Goal: Task Accomplishment & Management: Manage account settings

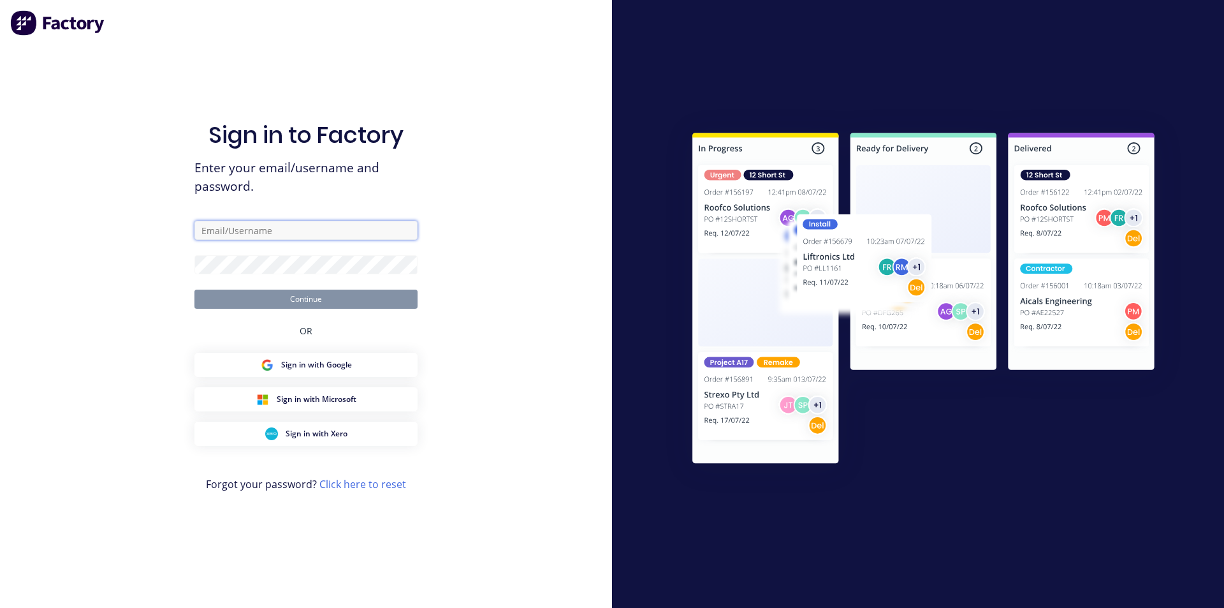
type input "[EMAIL_ADDRESS][DOMAIN_NAME]"
click at [314, 306] on button "Continue" at bounding box center [306, 299] width 223 height 19
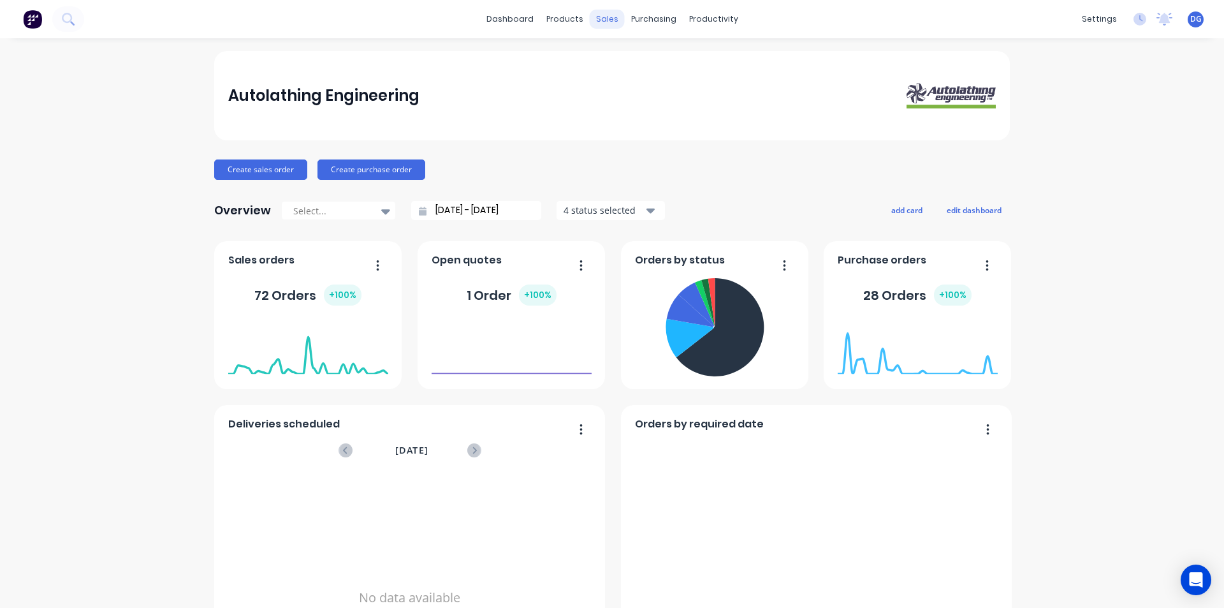
click at [606, 18] on div "sales" at bounding box center [607, 19] width 35 height 19
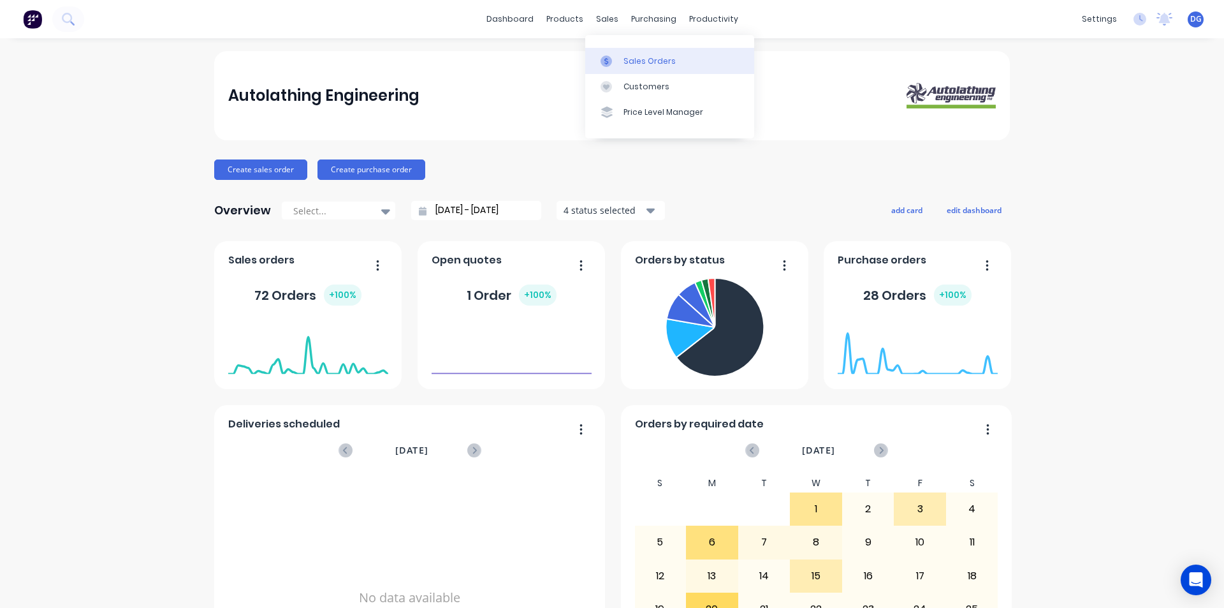
click at [628, 65] on div "Sales Orders" at bounding box center [650, 60] width 52 height 11
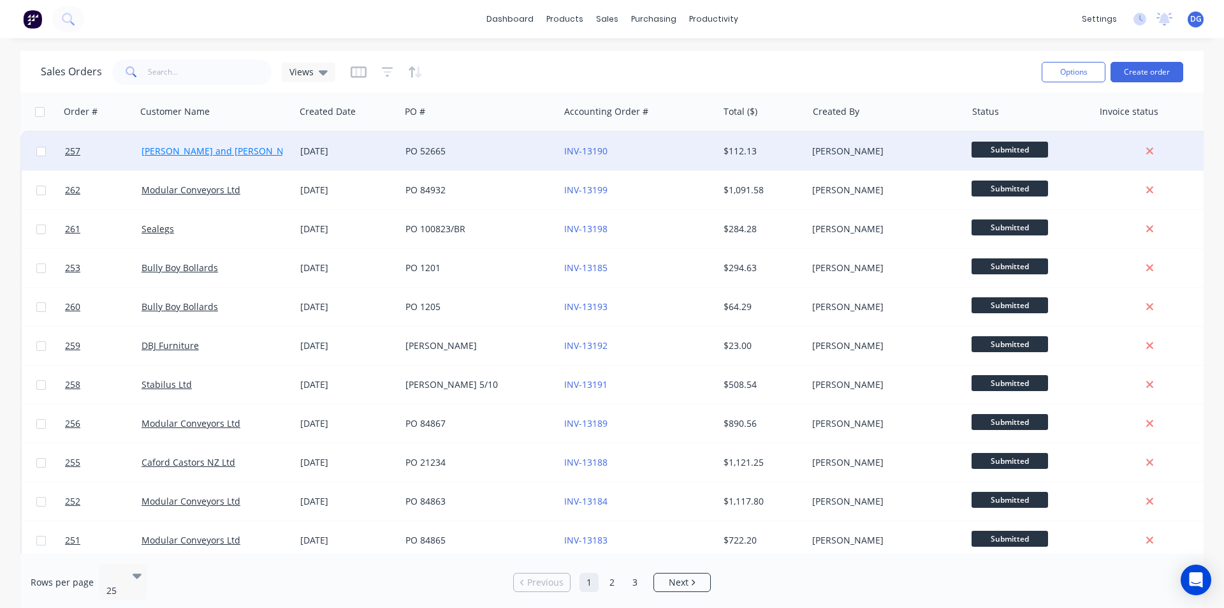
click at [215, 148] on link "[PERSON_NAME] and [PERSON_NAME] Ltd" at bounding box center [232, 151] width 180 height 12
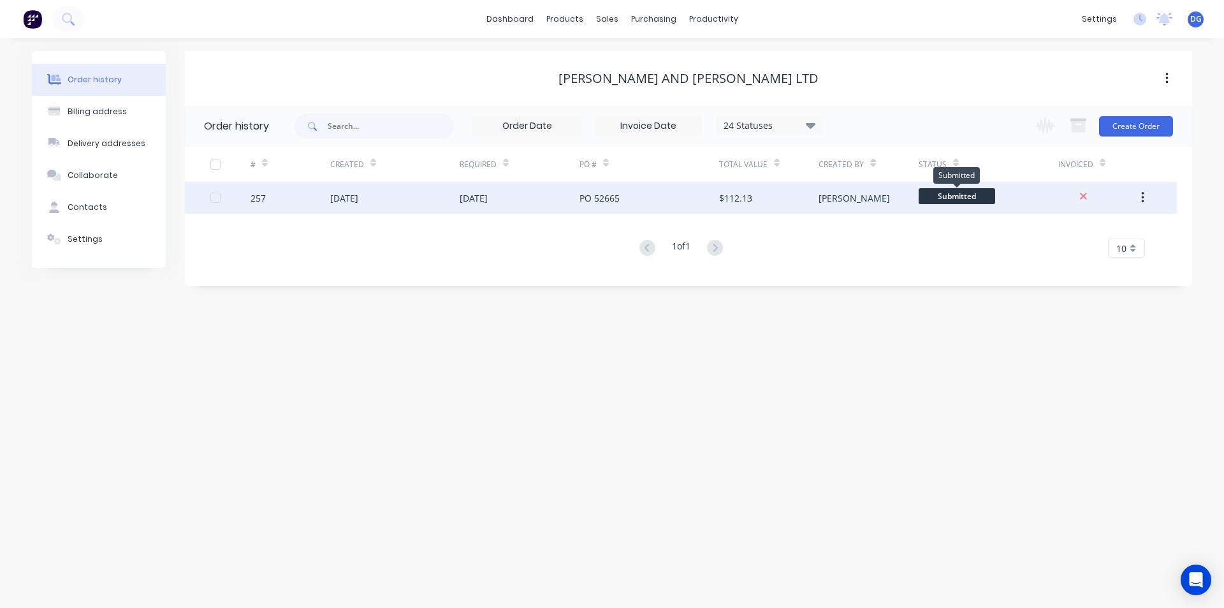
click at [963, 195] on span "Submitted" at bounding box center [957, 196] width 77 height 16
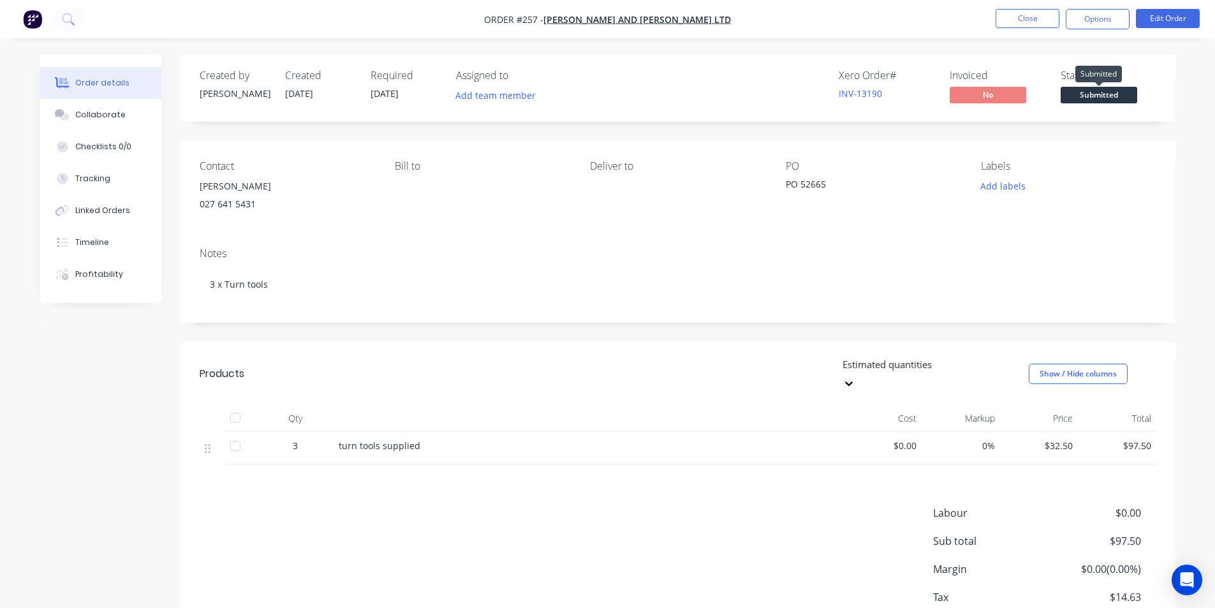
click at [1094, 94] on span "Submitted" at bounding box center [1099, 95] width 77 height 16
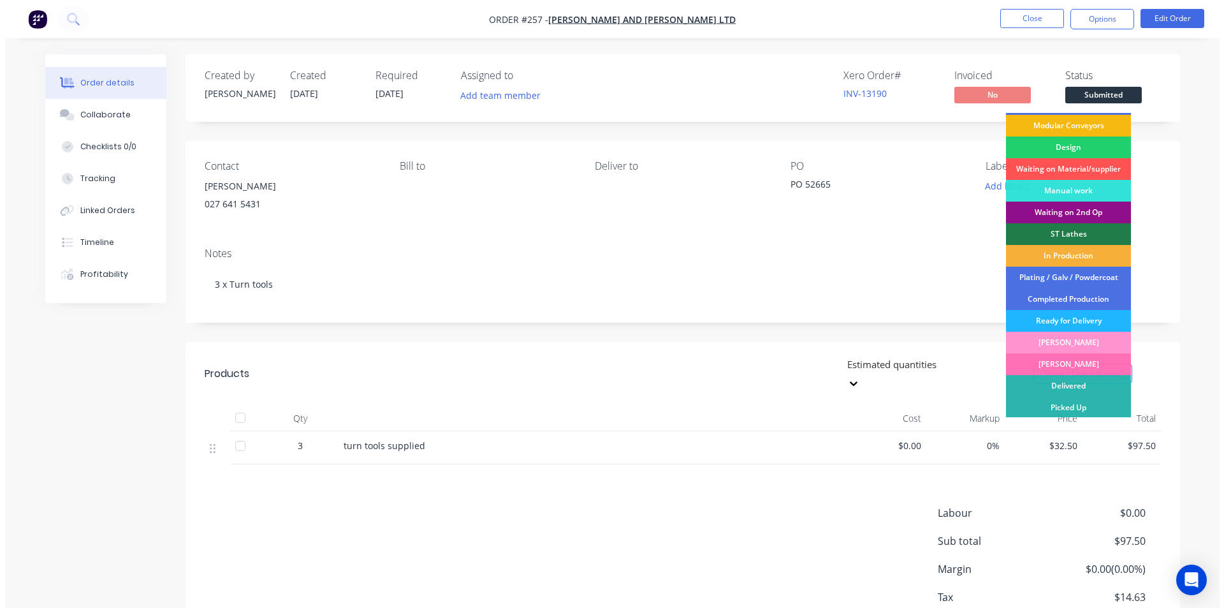
scroll to position [86, 0]
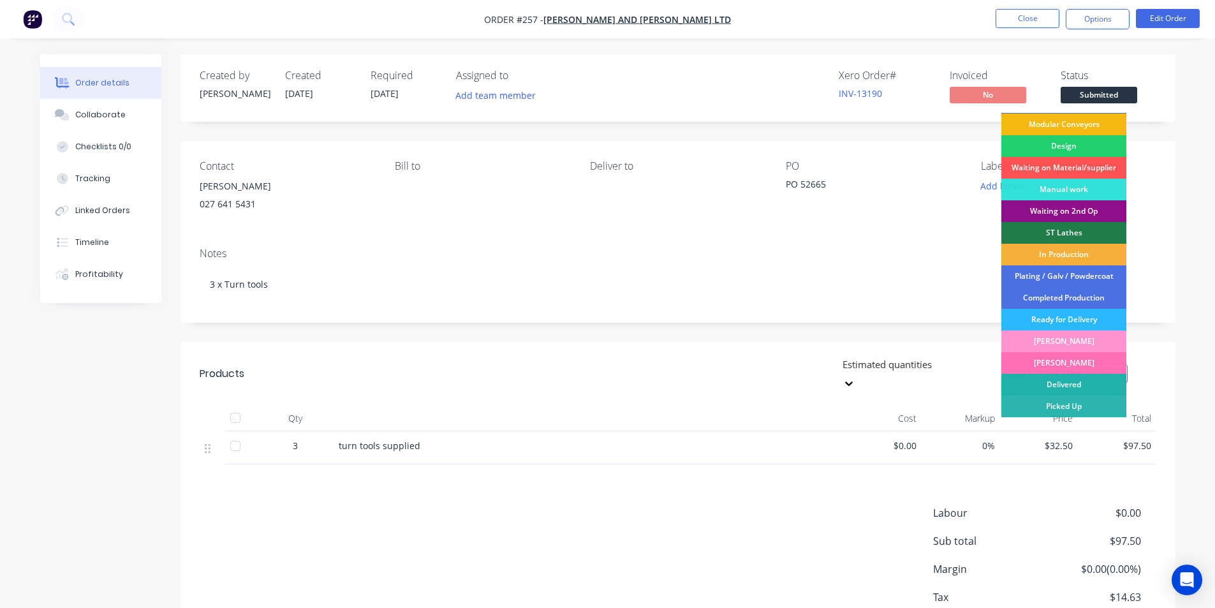
click at [1069, 380] on div "Delivered" at bounding box center [1063, 385] width 125 height 22
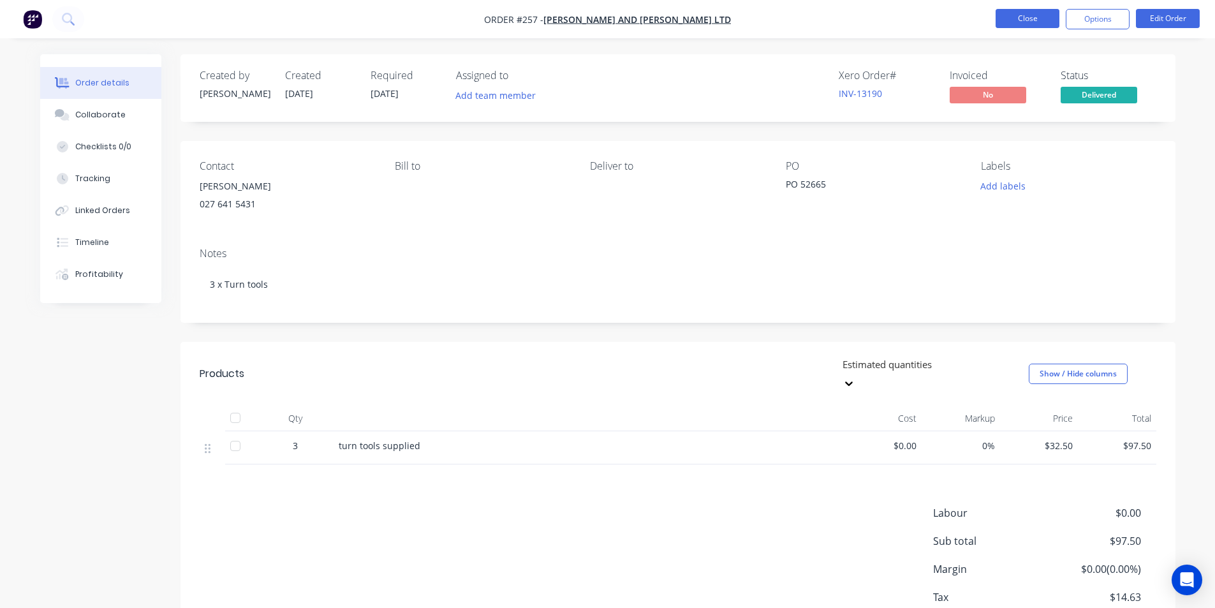
click at [1028, 22] on button "Close" at bounding box center [1028, 18] width 64 height 19
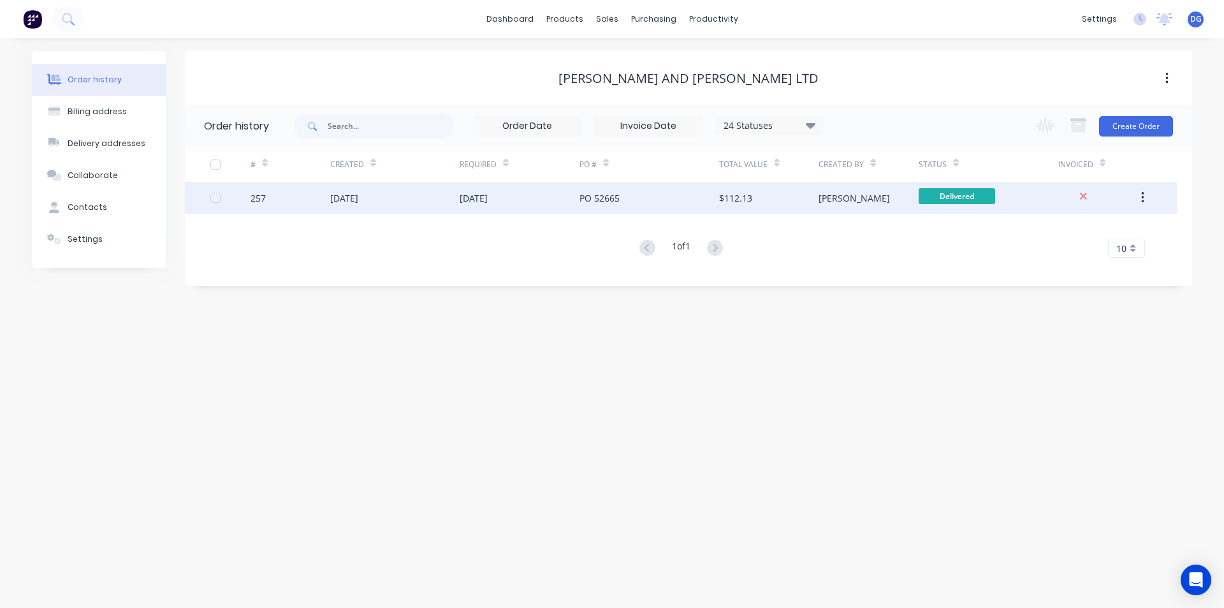
click at [1143, 200] on icon "button" at bounding box center [1143, 198] width 3 height 14
click at [1087, 229] on div "Archive" at bounding box center [1097, 231] width 98 height 18
